Goal: Task Accomplishment & Management: Use online tool/utility

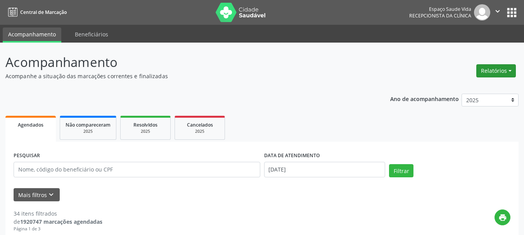
click at [481, 71] on button "Relatórios" at bounding box center [496, 70] width 40 height 13
click at [457, 88] on link "Agendamentos" at bounding box center [474, 87] width 83 height 11
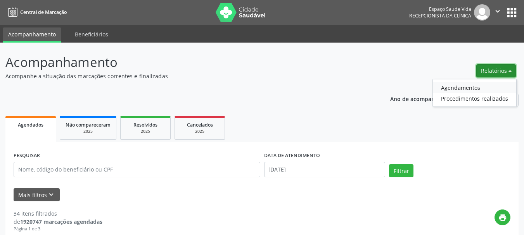
select select "8"
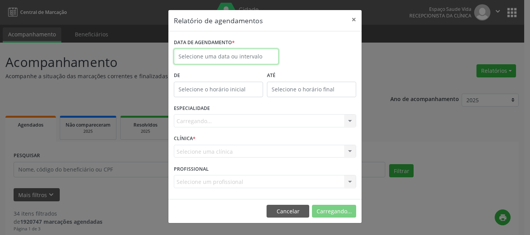
click at [224, 50] on input "text" at bounding box center [226, 57] width 105 height 16
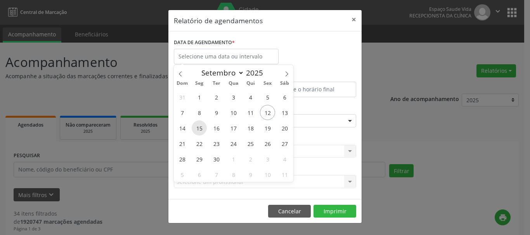
click at [199, 128] on span "15" at bounding box center [199, 128] width 15 height 15
type input "[DATE]"
click at [199, 128] on span "15" at bounding box center [199, 128] width 15 height 15
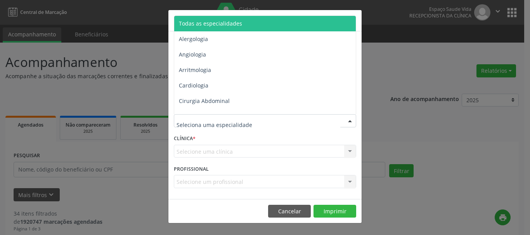
click at [216, 24] on span "Todas as especialidades" at bounding box center [210, 23] width 63 height 7
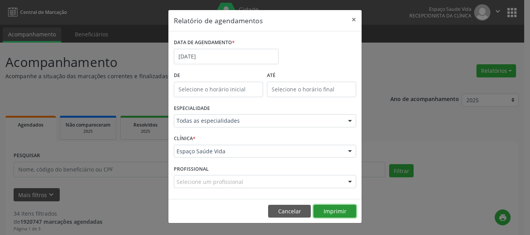
click at [327, 212] on button "Imprimir" at bounding box center [334, 211] width 43 height 13
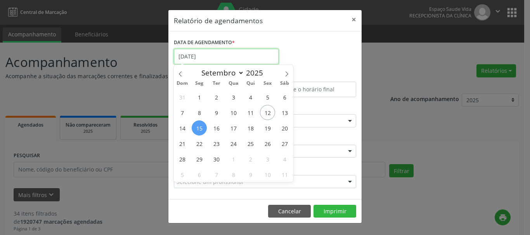
click at [197, 55] on input "[DATE]" at bounding box center [226, 57] width 105 height 16
click at [213, 127] on span "16" at bounding box center [216, 128] width 15 height 15
type input "[DATE]"
click at [213, 127] on span "16" at bounding box center [216, 128] width 15 height 15
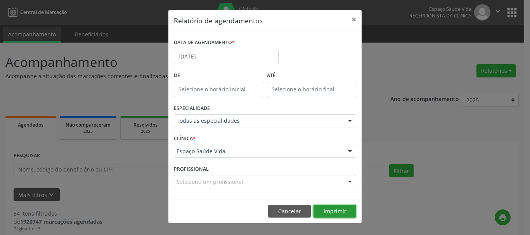
click at [337, 215] on button "Imprimir" at bounding box center [334, 211] width 43 height 13
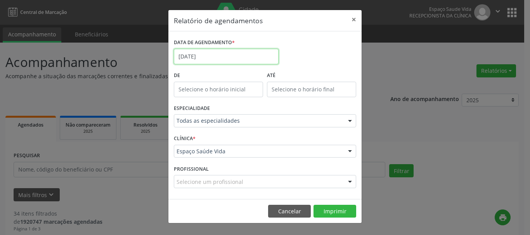
click at [224, 54] on input "[DATE]" at bounding box center [226, 57] width 105 height 16
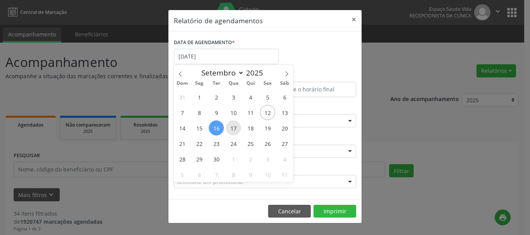
click at [230, 130] on span "17" at bounding box center [233, 128] width 15 height 15
type input "17/09/2025"
click at [231, 130] on span "17" at bounding box center [233, 128] width 15 height 15
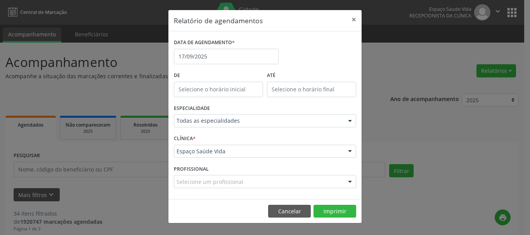
click at [328, 203] on footer "Cancelar Imprimir" at bounding box center [264, 211] width 193 height 24
click at [329, 211] on button "Imprimir" at bounding box center [334, 211] width 43 height 13
click at [211, 60] on input "17/09/2025" at bounding box center [226, 57] width 105 height 16
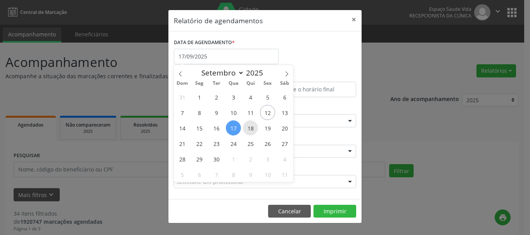
click at [249, 127] on span "18" at bounding box center [250, 128] width 15 height 15
type input "[DATE]"
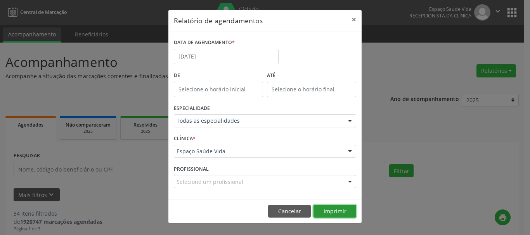
click at [339, 211] on button "Imprimir" at bounding box center [334, 211] width 43 height 13
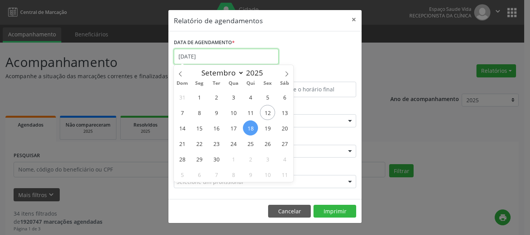
click at [213, 53] on input "[DATE]" at bounding box center [226, 57] width 105 height 16
click at [268, 110] on span "12" at bounding box center [267, 112] width 15 height 15
type input "[DATE]"
click at [268, 110] on span "12" at bounding box center [267, 112] width 15 height 15
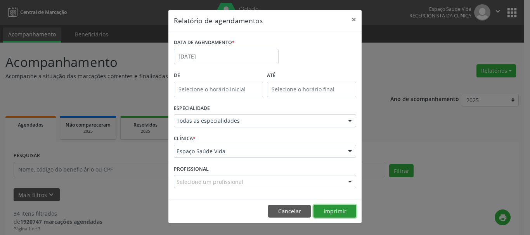
click at [339, 217] on button "Imprimir" at bounding box center [334, 211] width 43 height 13
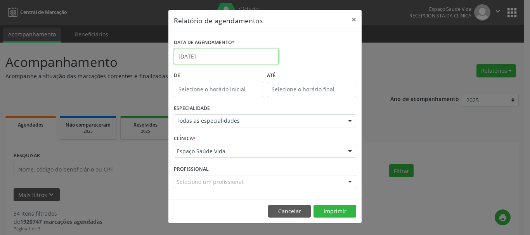
click at [209, 54] on input "[DATE]" at bounding box center [226, 57] width 105 height 16
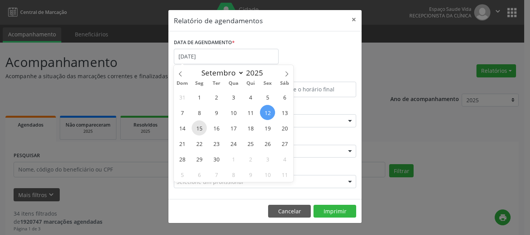
click at [203, 127] on span "15" at bounding box center [199, 128] width 15 height 15
type input "[DATE]"
click at [203, 127] on span "15" at bounding box center [199, 128] width 15 height 15
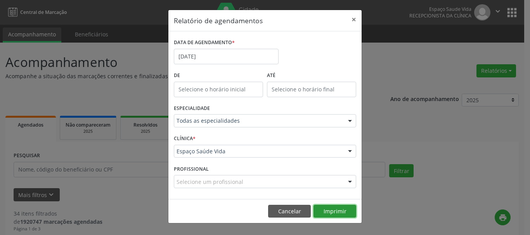
click at [343, 216] on button "Imprimir" at bounding box center [334, 211] width 43 height 13
